Goal: Task Accomplishment & Management: Manage account settings

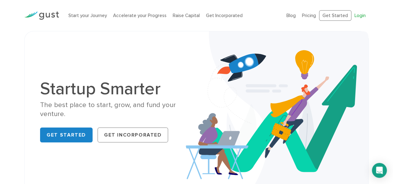
click at [363, 15] on link "Login" at bounding box center [360, 16] width 11 height 6
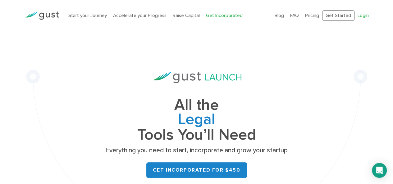
click at [369, 15] on link "Login" at bounding box center [363, 16] width 11 height 6
